Goal: Task Accomplishment & Management: Manage account settings

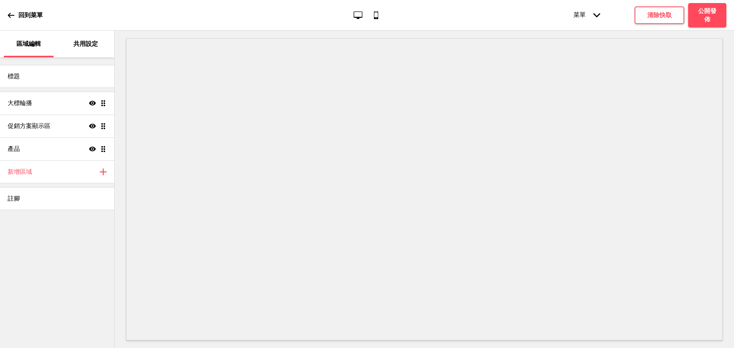
click at [58, 46] on div "區域編輯 共用設定" at bounding box center [57, 44] width 114 height 27
click at [75, 46] on p "共用設定" at bounding box center [85, 44] width 24 height 8
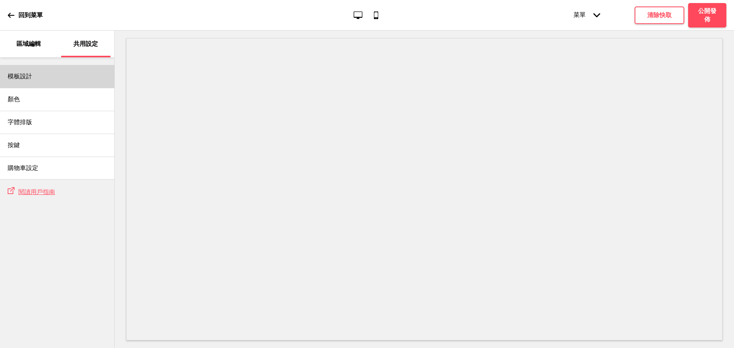
click at [80, 79] on div "模板設計" at bounding box center [57, 76] width 114 height 23
select select "自訂"
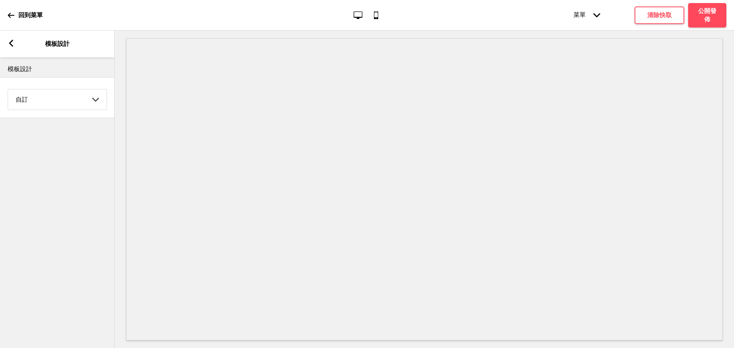
click at [17, 49] on div "箭頭left 模板設計" at bounding box center [57, 44] width 115 height 27
click at [18, 44] on div "箭頭left 模板設計" at bounding box center [57, 44] width 115 height 27
click at [11, 50] on div "箭頭left 模板設計" at bounding box center [57, 44] width 115 height 27
click at [14, 47] on div "箭頭left" at bounding box center [11, 44] width 7 height 8
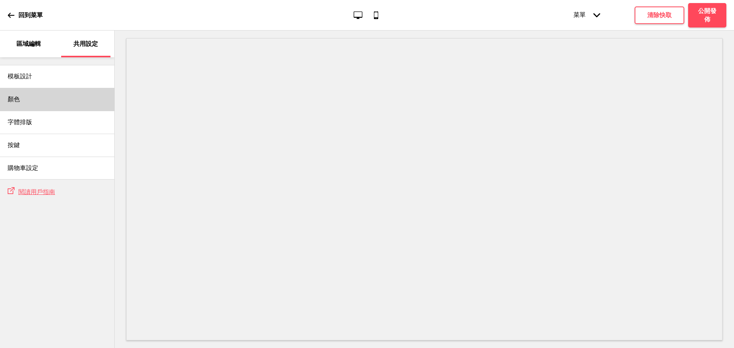
click at [37, 89] on div "顏色" at bounding box center [57, 99] width 114 height 23
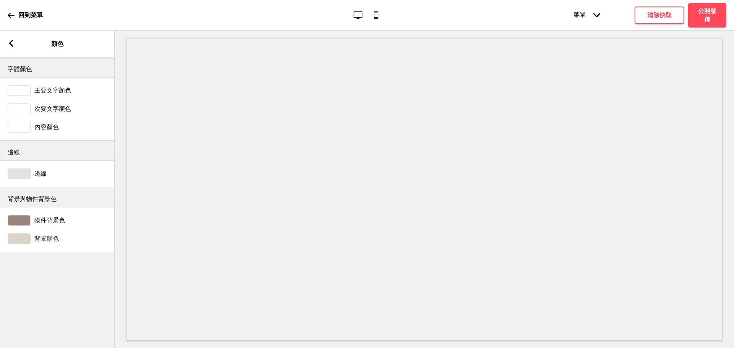
click at [50, 237] on span "背景顏色" at bounding box center [46, 239] width 24 height 8
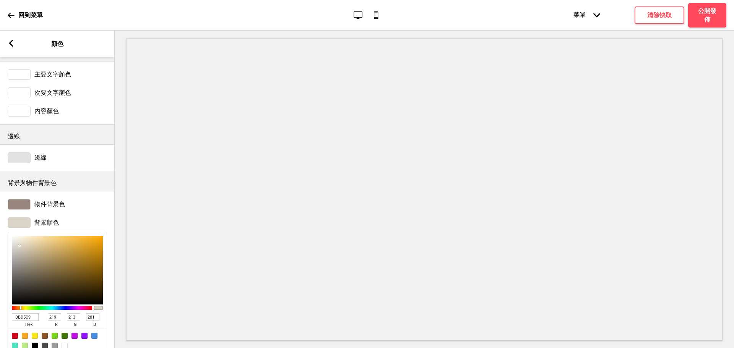
scroll to position [44, 0]
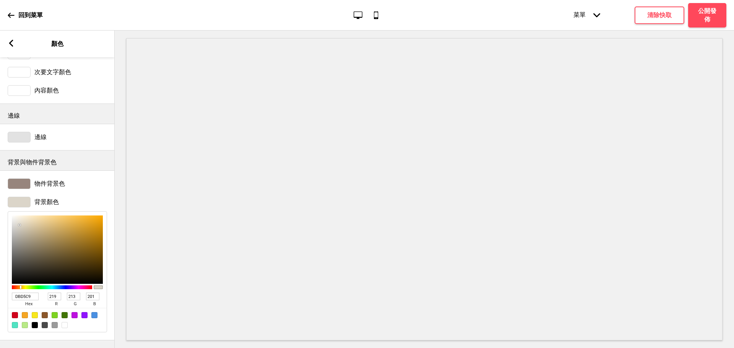
click at [26, 293] on input "DBD5C9" at bounding box center [25, 297] width 27 height 8
